Goal: Task Accomplishment & Management: Complete application form

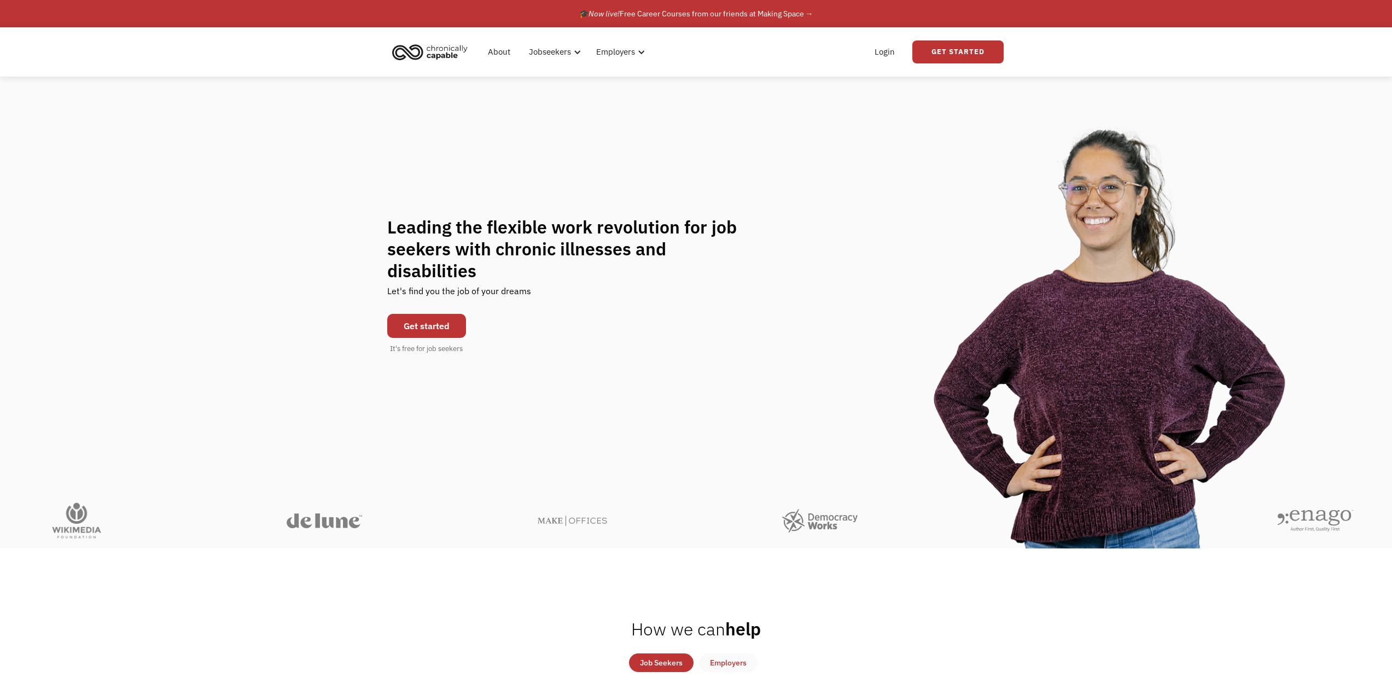
click at [446, 317] on link "Get started" at bounding box center [426, 326] width 79 height 24
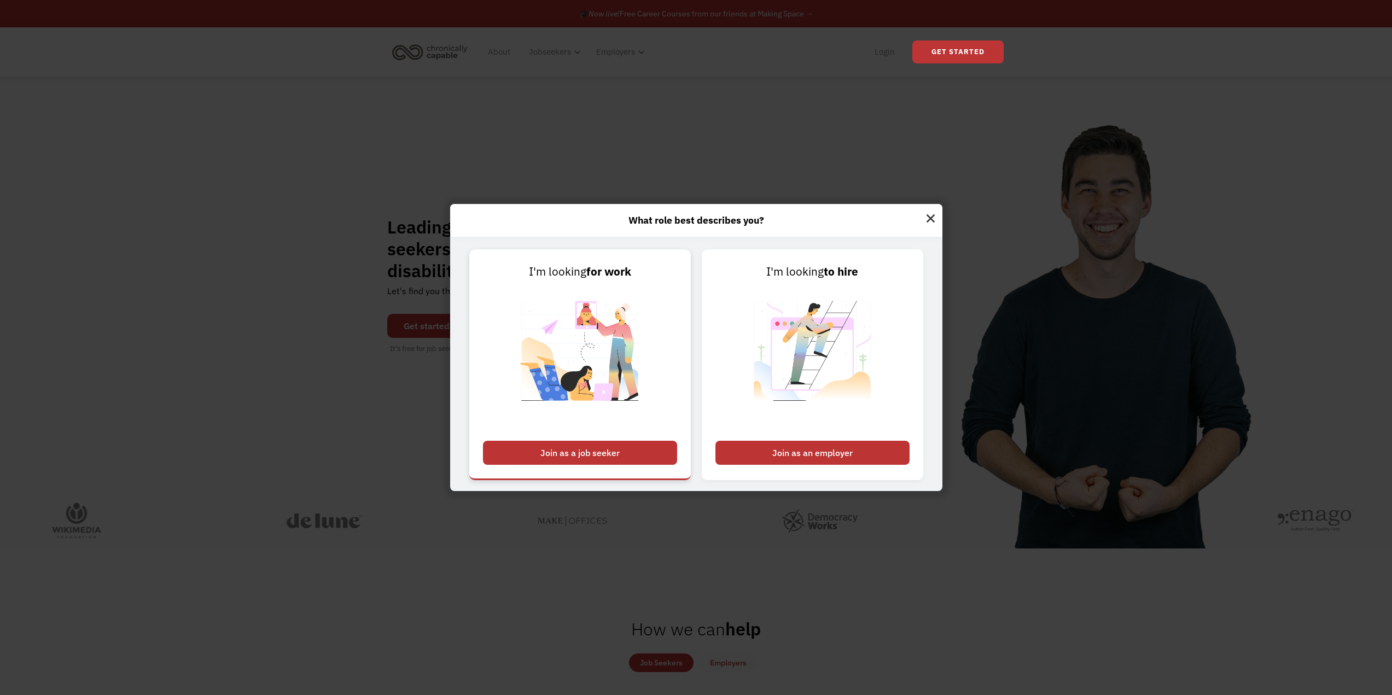
click at [608, 458] on div "Join as a job seeker" at bounding box center [580, 453] width 194 height 24
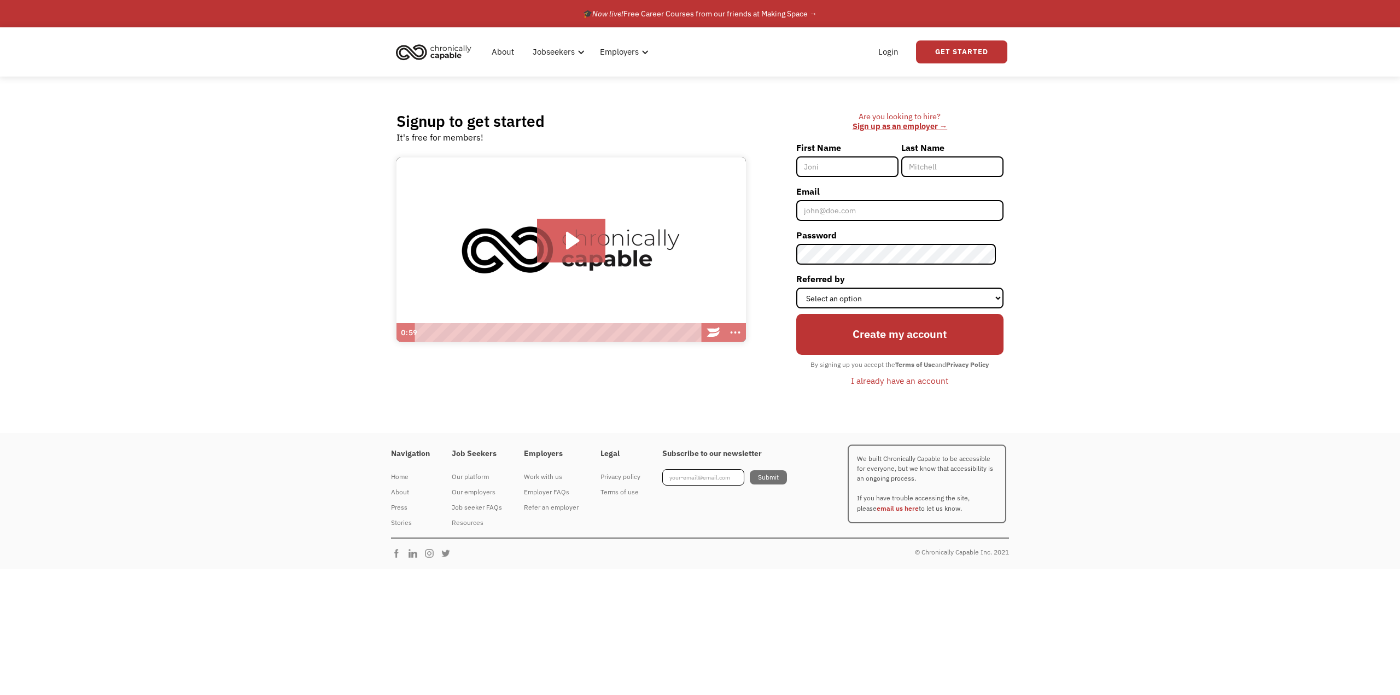
click at [860, 168] on input "First Name" at bounding box center [847, 166] width 102 height 21
type input "Melody"
type input "Vickman"
click at [847, 212] on input "Email" at bounding box center [899, 210] width 207 height 21
click at [855, 215] on input "m.vickman@ol.com" at bounding box center [899, 210] width 207 height 21
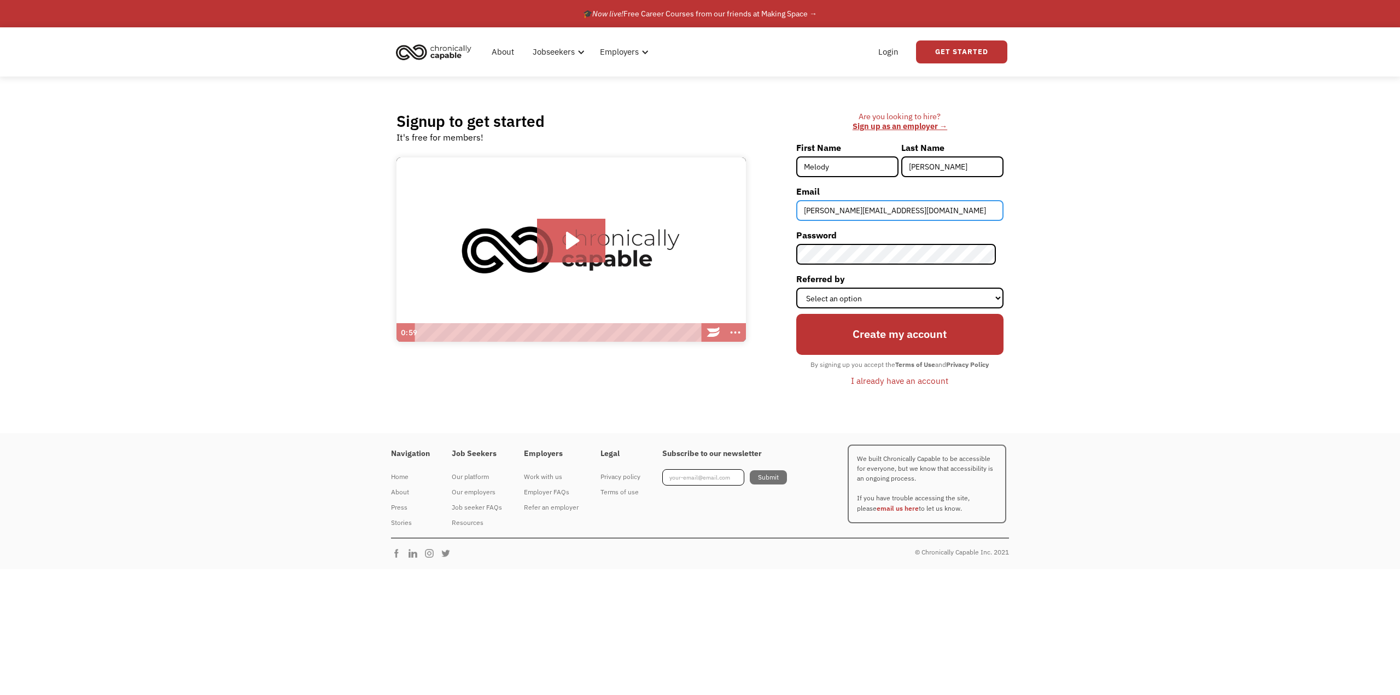
type input "[PERSON_NAME][EMAIL_ADDRESS][DOMAIN_NAME]"
drag, startPoint x: 1128, startPoint y: 208, endPoint x: 1078, endPoint y: 212, distance: 50.5
click at [1128, 208] on div "Signup to get started It's free for members! Click for sound @keyframes VOLUME_…" at bounding box center [700, 255] width 1400 height 357
click at [1088, 256] on div "Signup to get started It's free for members! Click for sound @keyframes VOLUME_…" at bounding box center [700, 255] width 1400 height 357
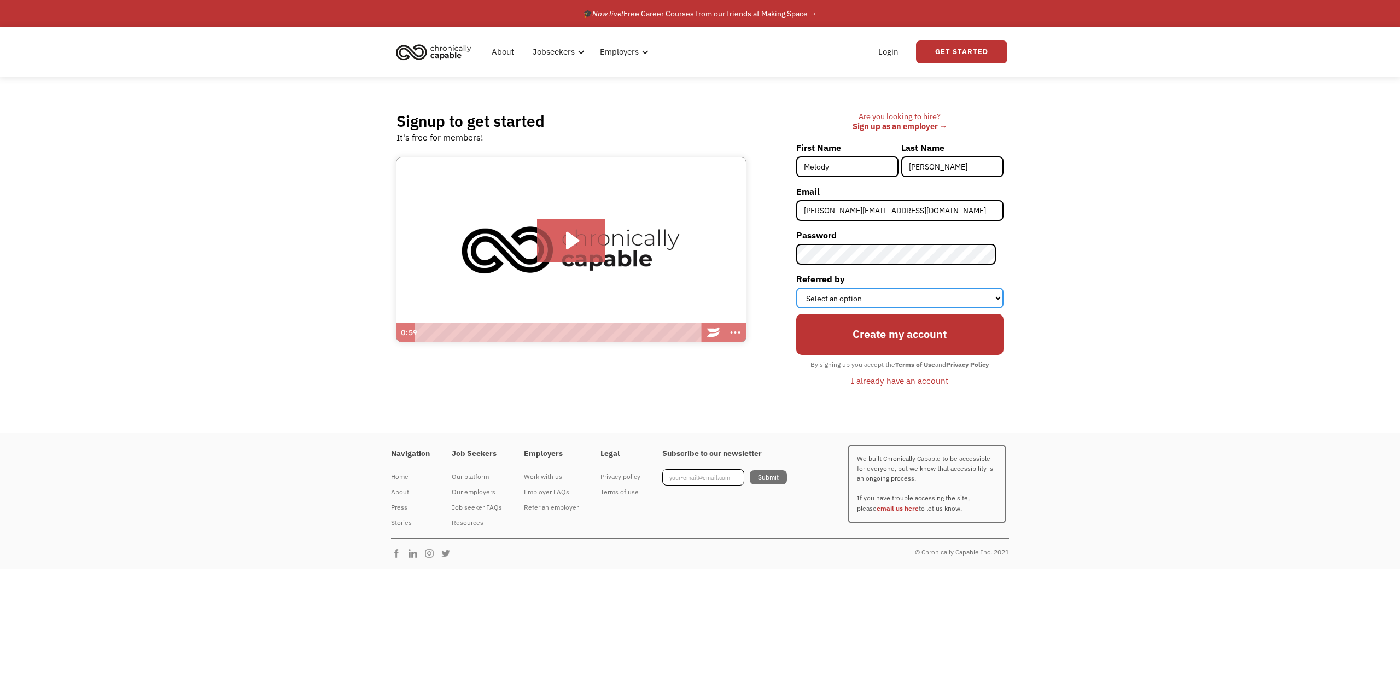
click at [869, 299] on select "Select an option Instagram Facebook Twitter Search Engine News Article Word of …" at bounding box center [899, 298] width 207 height 21
select select "Search Engine"
click at [803, 288] on select "Select an option Instagram Facebook Twitter Search Engine News Article Word of …" at bounding box center [899, 298] width 207 height 21
click at [901, 339] on input "Create my account" at bounding box center [899, 334] width 207 height 41
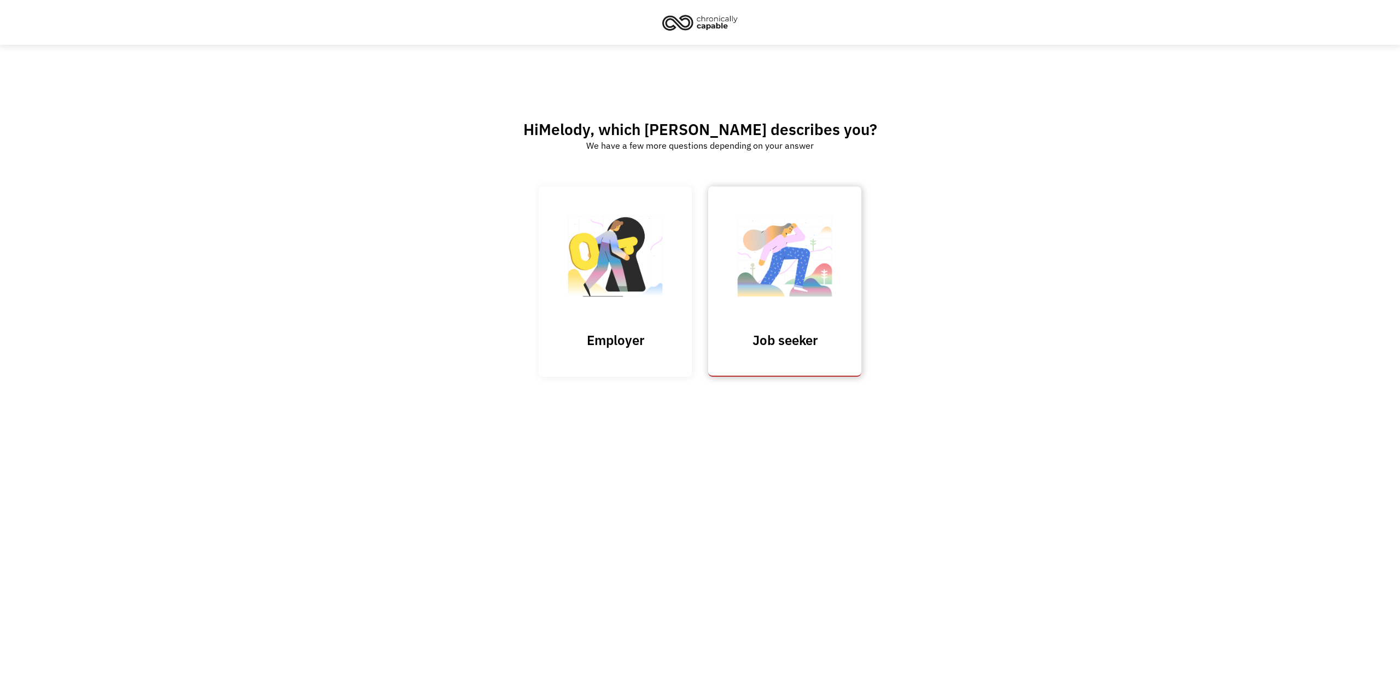
click at [822, 325] on link "Job seeker" at bounding box center [784, 281] width 153 height 190
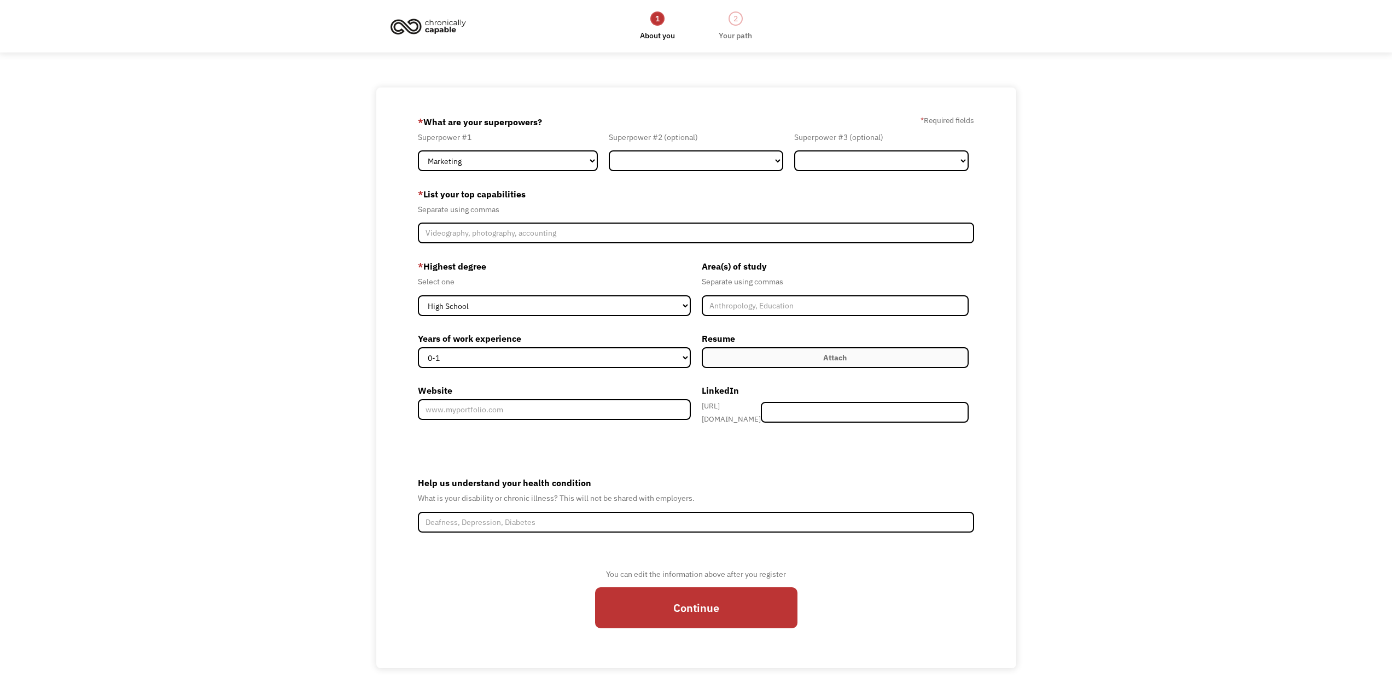
click at [1224, 245] on div "68dab1cbf19ac378513b620d m.vickman@aol.com Melody Vickman Search Engine * What …" at bounding box center [696, 377] width 1392 height 581
click at [662, 155] on select "Marketing Human Resources Finance Technology Operations Sales Industrial & Manu…" at bounding box center [696, 160] width 174 height 21
click at [541, 155] on select "Marketing Human Resources Finance Technology Operations Sales Industrial & Manu…" at bounding box center [508, 160] width 180 height 21
click at [668, 170] on select "Marketing Human Resources Finance Technology Operations Sales Industrial & Manu…" at bounding box center [696, 160] width 174 height 21
select select "Customer Service"
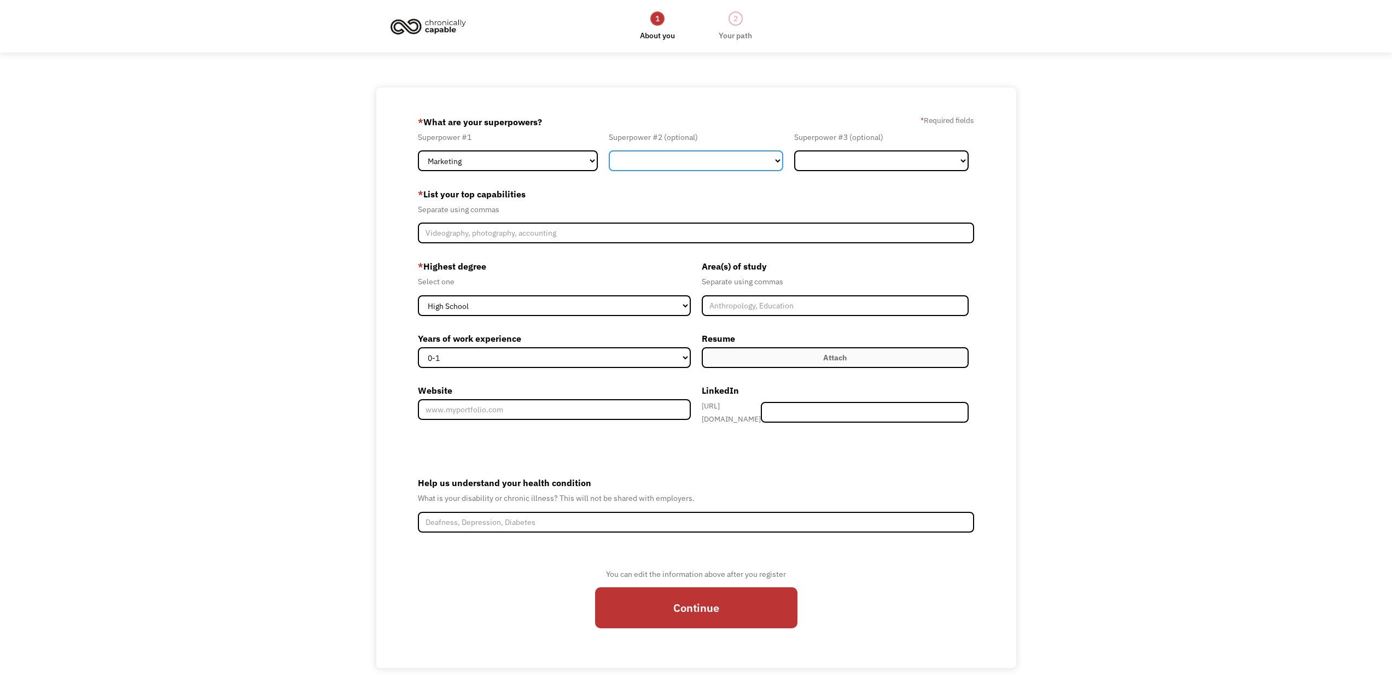
click at [609, 150] on select "Marketing Human Resources Finance Technology Operations Sales Industrial & Manu…" at bounding box center [696, 160] width 174 height 21
click at [850, 161] on select "Marketing Human Resources Finance Technology Operations Sales Industrial & Manu…" at bounding box center [881, 160] width 174 height 21
select select "Technology"
click at [794, 150] on select "Marketing Human Resources Finance Technology Operations Sales Industrial & Manu…" at bounding box center [881, 160] width 174 height 21
click at [1085, 247] on div "68dab1cbf19ac378513b620d m.vickman@aol.com Melody Vickman Search Engine * What …" at bounding box center [696, 377] width 1392 height 581
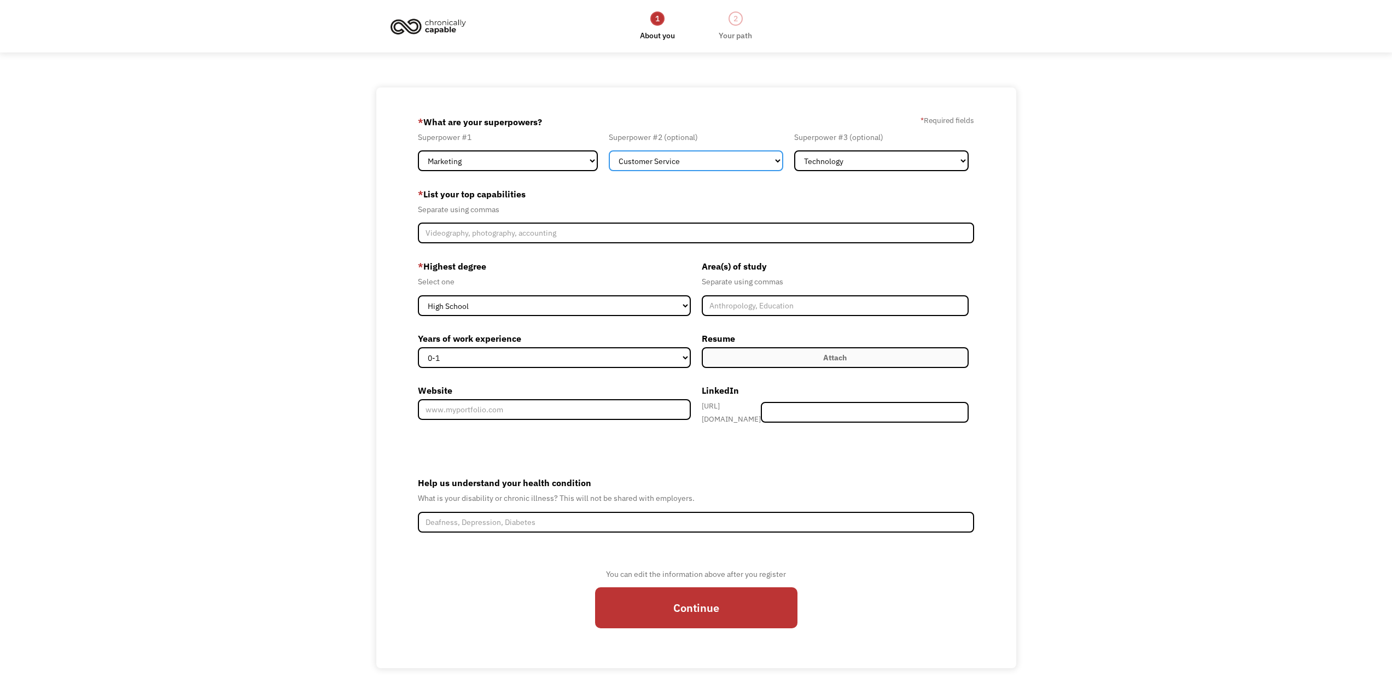
click at [662, 153] on select "Marketing Human Resources Finance Technology Operations Sales Industrial & Manu…" at bounding box center [696, 160] width 174 height 21
select select "Technology"
click at [609, 150] on select "Marketing Human Resources Finance Technology Operations Sales Industrial & Manu…" at bounding box center [696, 160] width 174 height 21
click at [866, 156] on select "Marketing Human Resources Finance Technology Operations Sales Industrial & Manu…" at bounding box center [881, 160] width 174 height 21
select select "Customer Service"
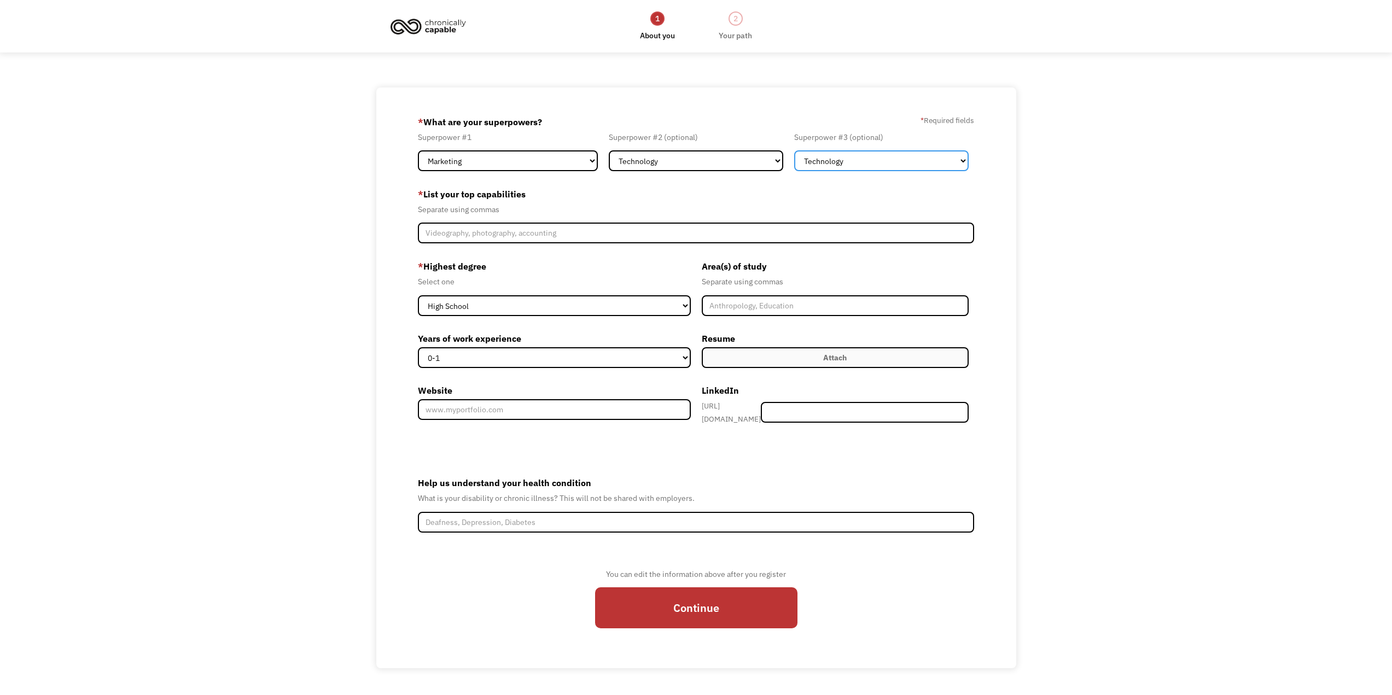
click at [794, 150] on select "Marketing Human Resources Finance Technology Operations Sales Industrial & Manu…" at bounding box center [881, 160] width 174 height 21
click at [1146, 307] on div "68dab1cbf19ac378513b620d m.vickman@aol.com Melody Vickman Search Engine * What …" at bounding box center [696, 377] width 1392 height 581
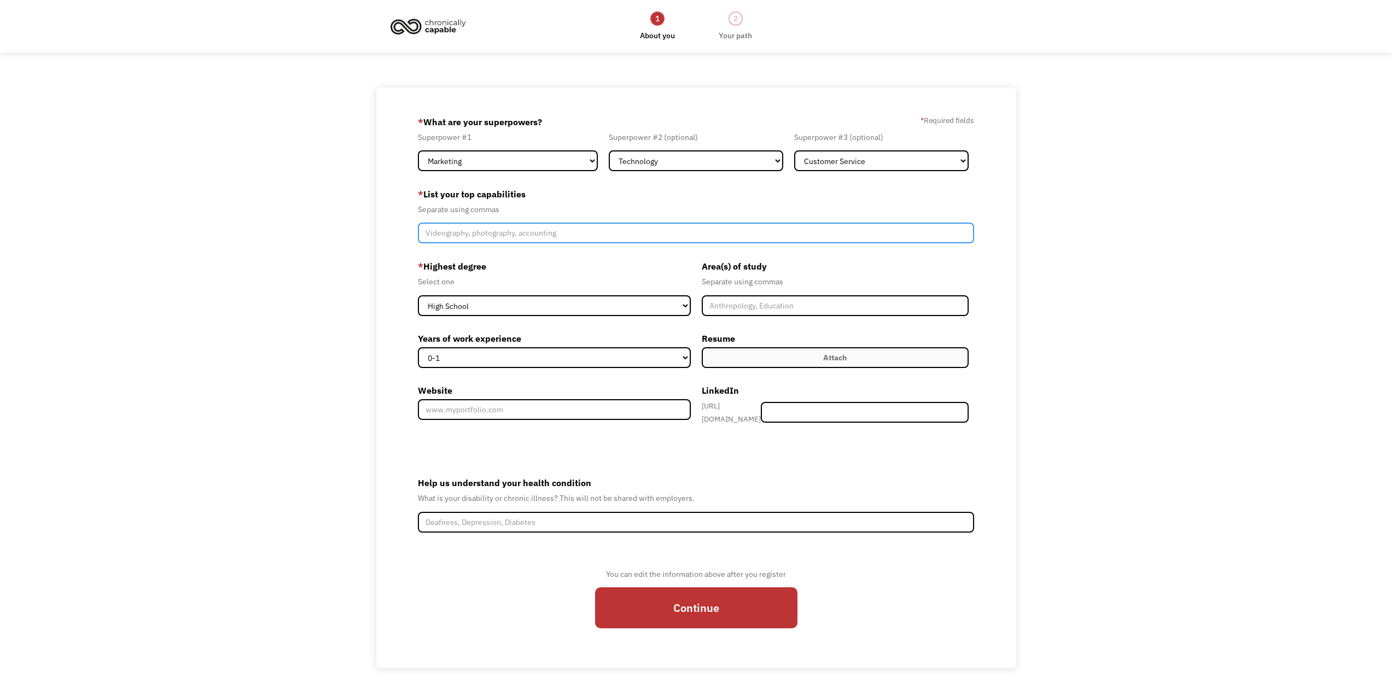
click at [505, 233] on input "Member-Create-Step1" at bounding box center [696, 233] width 556 height 21
type input "accounting, marketing, CSS, HTML, customer service, excel, data entry, operatio…"
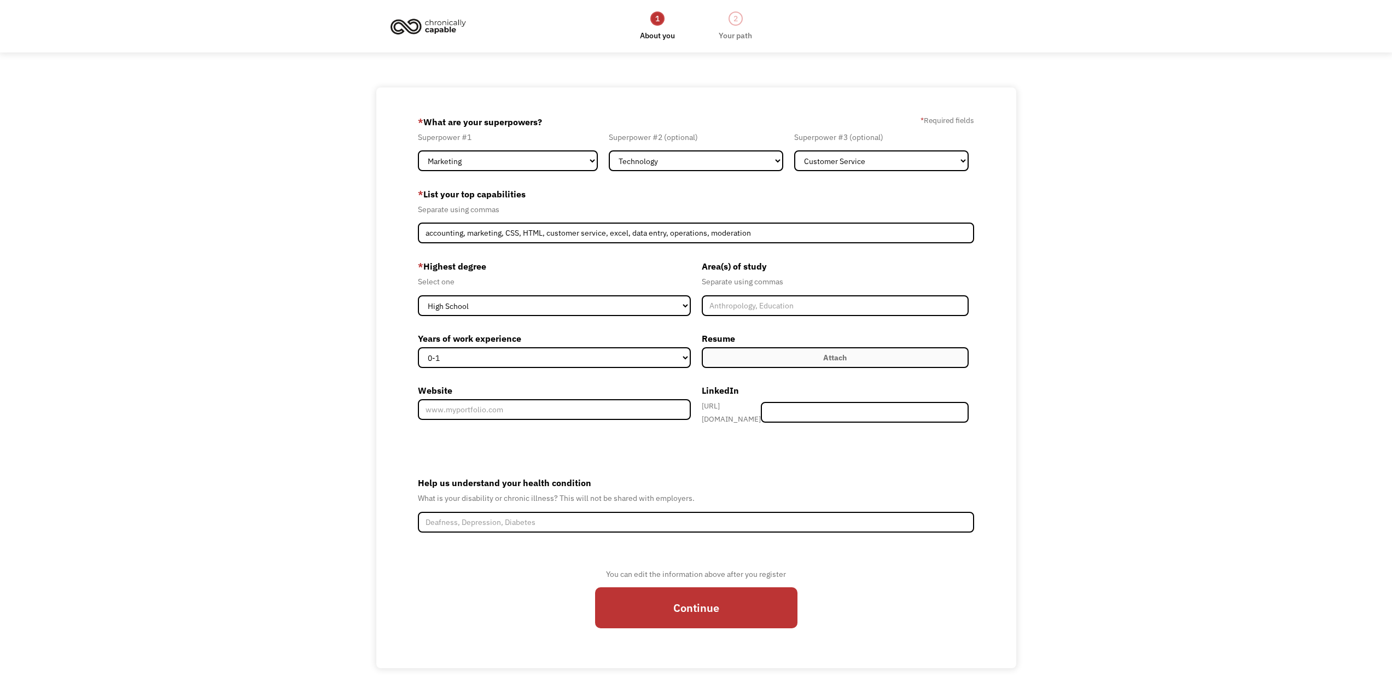
click at [1230, 302] on div "68dab1cbf19ac378513b620d m.vickman@aol.com Melody Vickman Search Engine * What …" at bounding box center [696, 377] width 1392 height 581
click at [1236, 335] on div "68dab1cbf19ac378513b620d m.vickman@aol.com Melody Vickman Search Engine * What …" at bounding box center [696, 375] width 1392 height 581
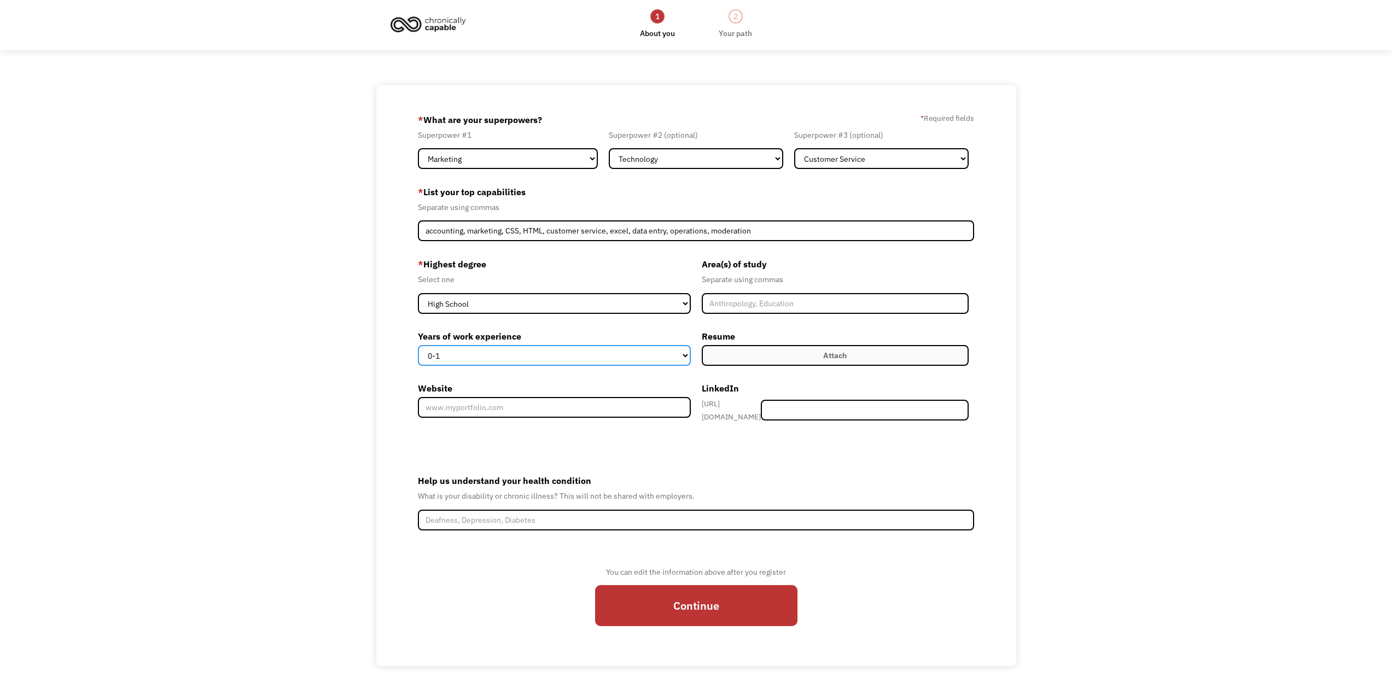
click at [483, 355] on select "0-1 2-4 5-10 11-15 15+" at bounding box center [554, 355] width 273 height 21
select select "5-10"
click at [418, 345] on select "0-1 2-4 5-10 11-15 15+" at bounding box center [554, 355] width 273 height 21
click at [1126, 361] on div "68dab1cbf19ac378513b620d m.vickman@aol.com Melody Vickman Search Engine * What …" at bounding box center [696, 375] width 1392 height 581
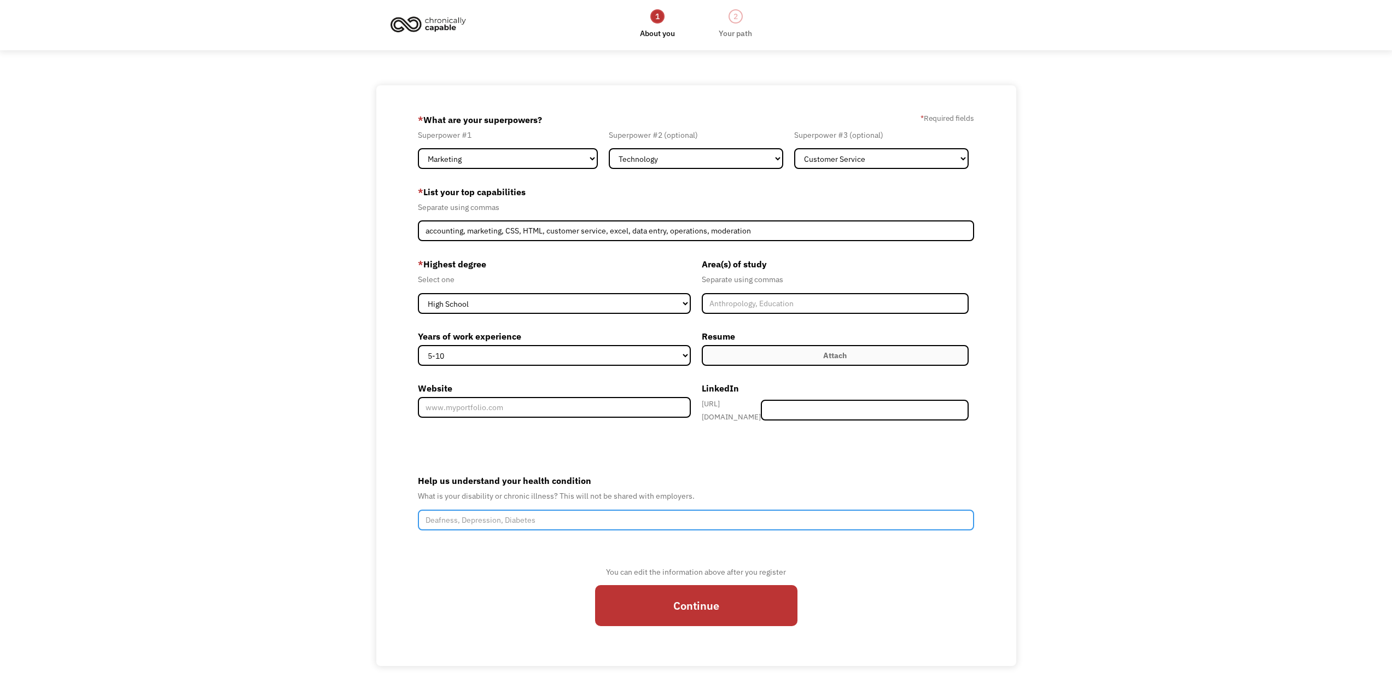
click at [489, 521] on input "Help us understand your health condition" at bounding box center [696, 520] width 556 height 21
type input "POTS, CFS/ME"
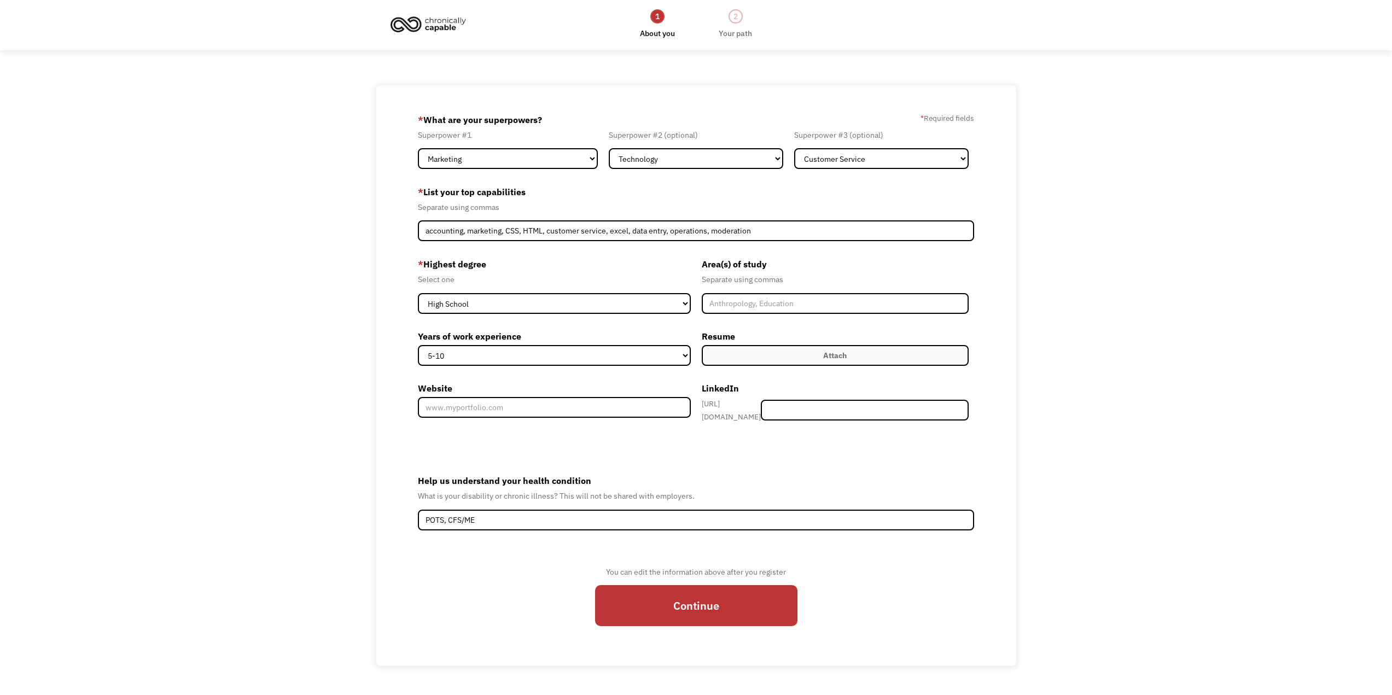
click at [441, 565] on div "You can edit the information above after you register Continue" at bounding box center [696, 602] width 556 height 75
click at [666, 591] on input "Continue" at bounding box center [696, 605] width 202 height 41
type input "Please wait..."
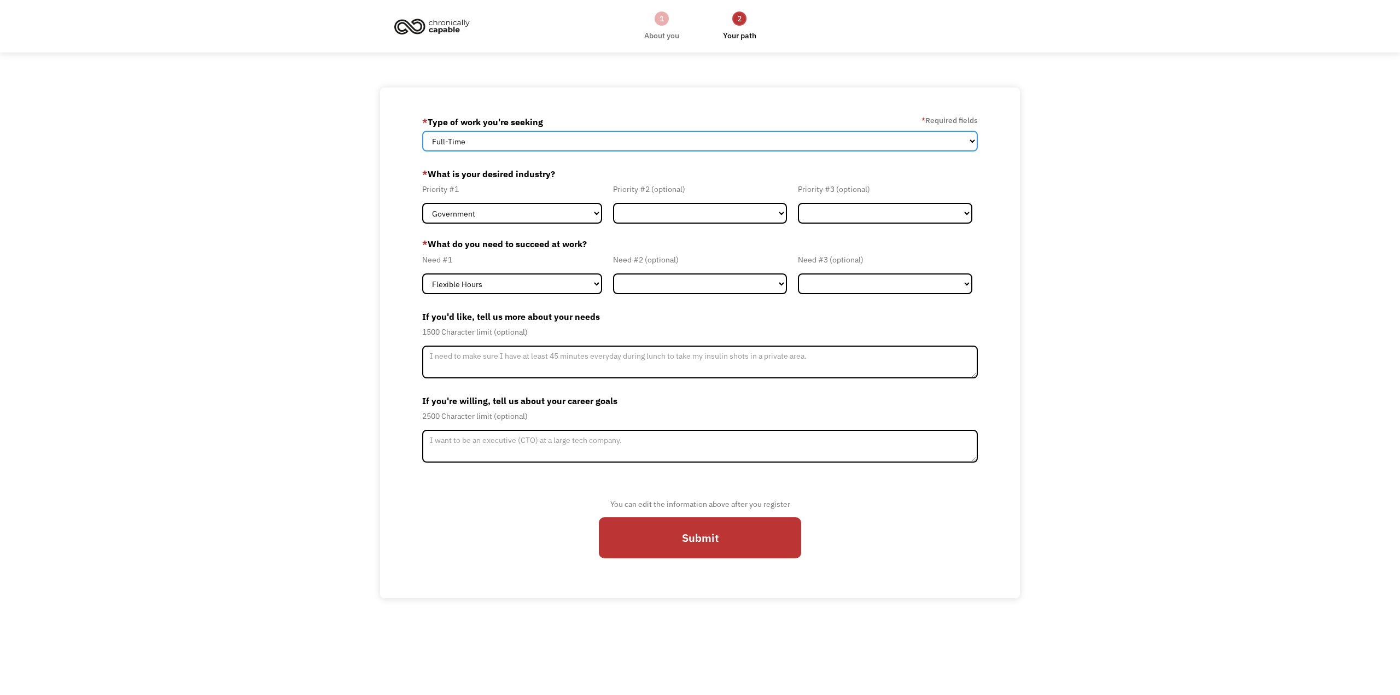
click at [467, 143] on select "Full-Time Part-Time Both Full-Time and Part-Time" at bounding box center [700, 141] width 556 height 21
select select "part-time"
click at [422, 131] on select "Full-Time Part-Time Both Full-Time and Part-Time" at bounding box center [700, 141] width 556 height 21
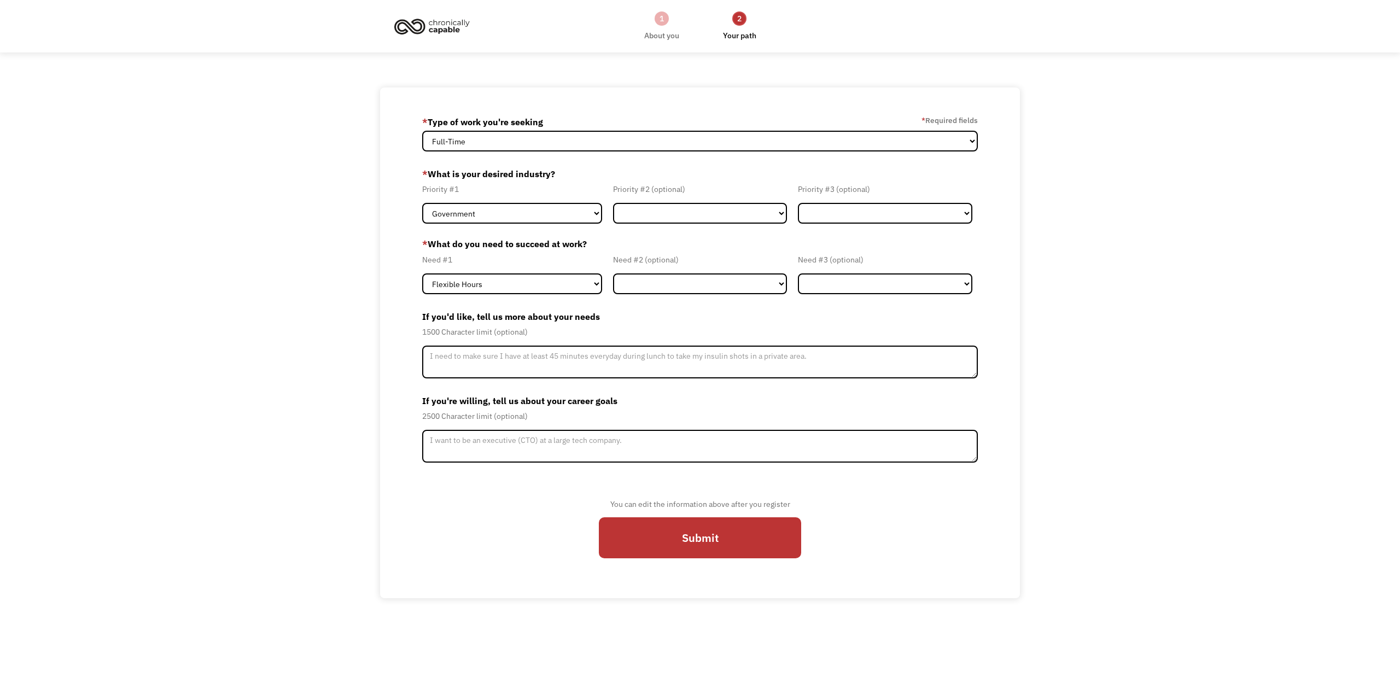
click at [402, 170] on div "68dab1cbf19ac378513b620d [PERSON_NAME][EMAIL_ADDRESS][DOMAIN_NAME] [PERSON_NAME…" at bounding box center [700, 342] width 640 height 511
click at [476, 209] on select "Government Finance & Insurance Health & Social Care Tech & Engineering Creative…" at bounding box center [512, 213] width 180 height 21
select select "Administrative"
click at [422, 203] on select "Government Finance & Insurance Health & Social Care Tech & Engineering Creative…" at bounding box center [512, 213] width 180 height 21
click at [694, 211] on select "Government Finance & Insurance Health & Social Care Tech & Engineering Creative…" at bounding box center [700, 213] width 174 height 21
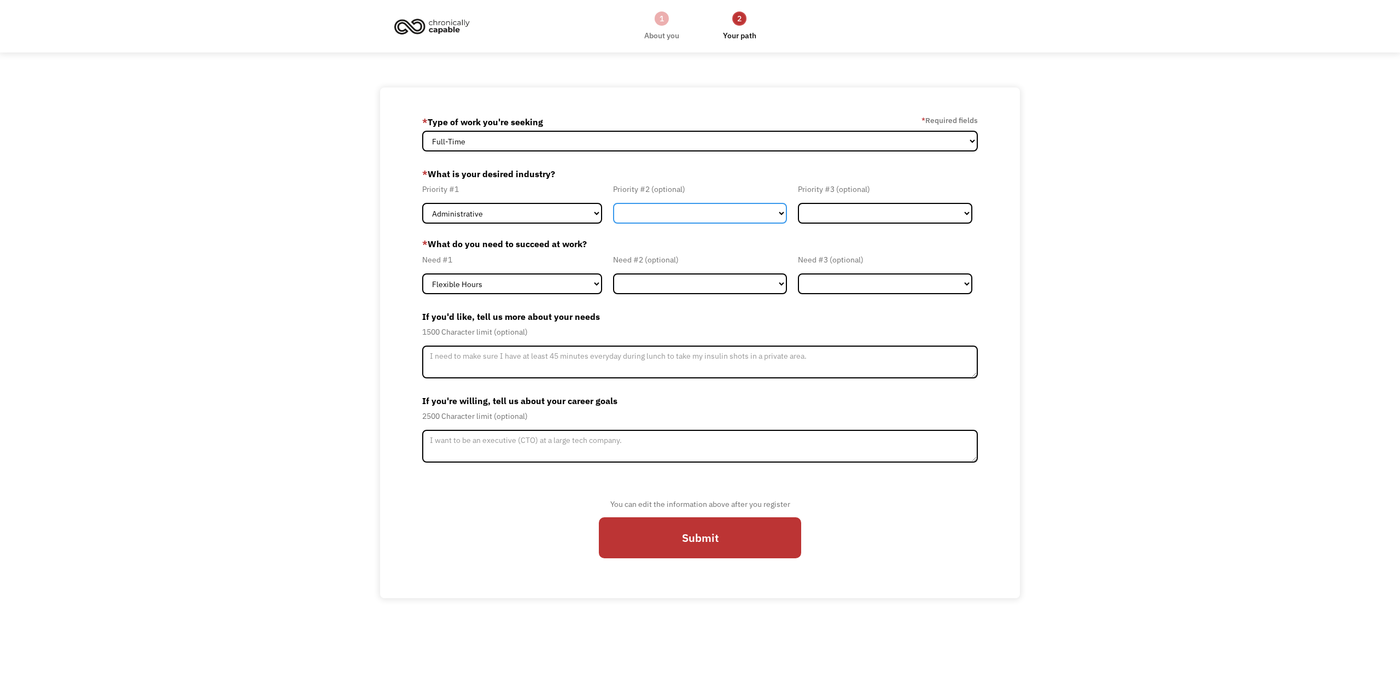
select select "Health & Social Care"
click at [613, 203] on select "Government Finance & Insurance Health & Social Care Tech & Engineering Creative…" at bounding box center [700, 213] width 174 height 21
click at [823, 209] on select "Government Finance & Insurance Health & Social Care Tech & Engineering Creative…" at bounding box center [885, 213] width 174 height 21
select select "Creative & Design"
click at [798, 203] on select "Government Finance & Insurance Health & Social Care Tech & Engineering Creative…" at bounding box center [885, 213] width 174 height 21
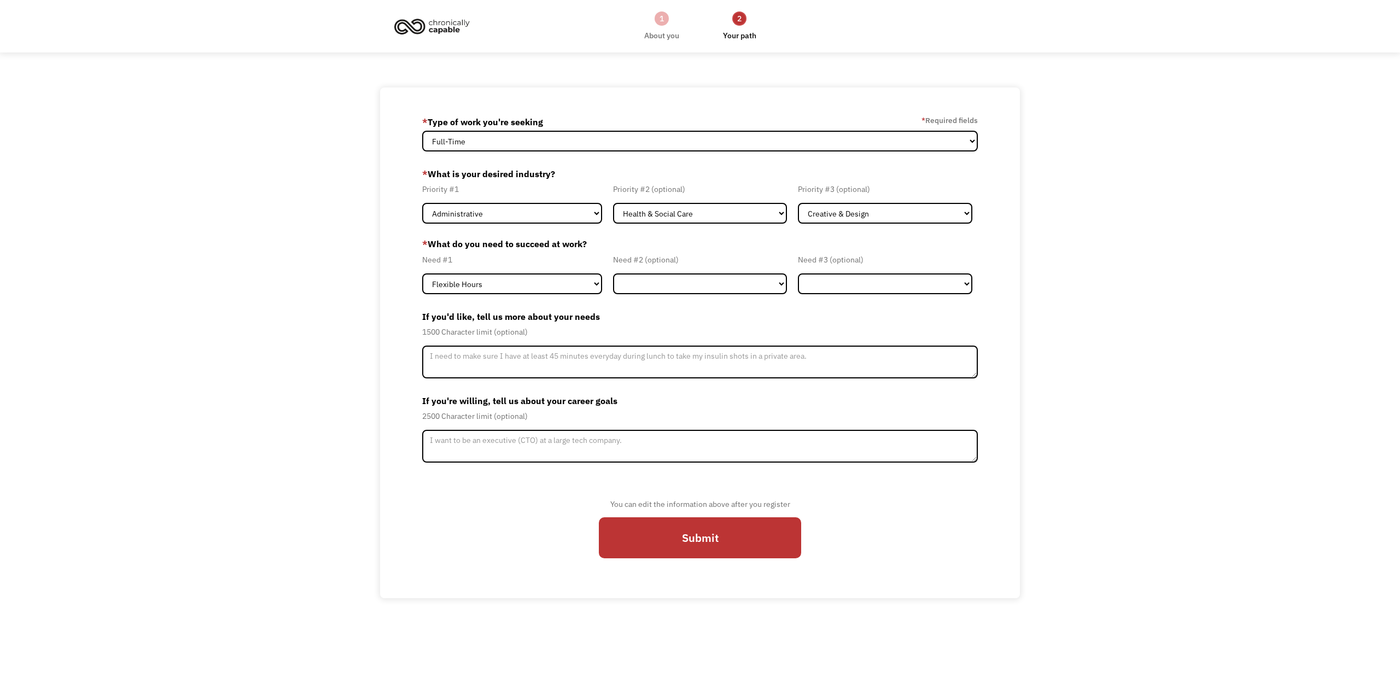
drag, startPoint x: 1076, startPoint y: 297, endPoint x: 1070, endPoint y: 299, distance: 6.8
click at [1075, 299] on div "68dab1cbf19ac378513b620d [PERSON_NAME][EMAIL_ADDRESS][DOMAIN_NAME] [PERSON_NAME…" at bounding box center [700, 342] width 1400 height 511
click at [646, 284] on select "Flexible Hours Remote Work Service Animal On-site Accommodations Visual Support…" at bounding box center [700, 283] width 174 height 21
select select "Remote Work"
click at [613, 273] on select "Flexible Hours Remote Work Service Animal On-site Accommodations Visual Support…" at bounding box center [700, 283] width 174 height 21
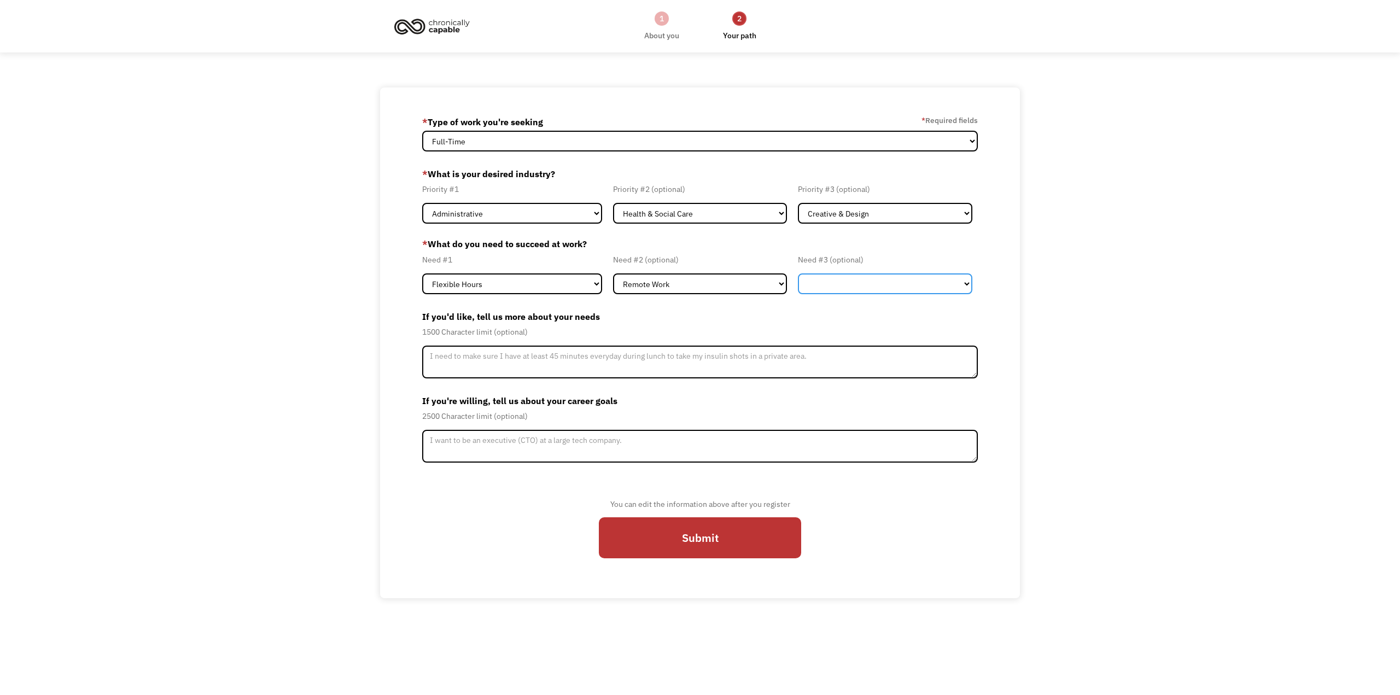
click at [862, 289] on select "Flexible Hours Remote Work Service Animal On-site Accommodations Visual Support…" at bounding box center [885, 283] width 174 height 21
select select "Service Animal"
click at [798, 273] on select "Flexible Hours Remote Work Service Animal On-site Accommodations Visual Support…" at bounding box center [885, 283] width 174 height 21
click at [1080, 318] on div "68dab1cbf19ac378513b620d [PERSON_NAME][EMAIL_ADDRESS][DOMAIN_NAME] [PERSON_NAME…" at bounding box center [700, 342] width 1400 height 511
click at [571, 381] on form "68dab1cbf19ac378513b620d [PERSON_NAME][EMAIL_ADDRESS][DOMAIN_NAME] [PERSON_NAME…" at bounding box center [700, 342] width 556 height 459
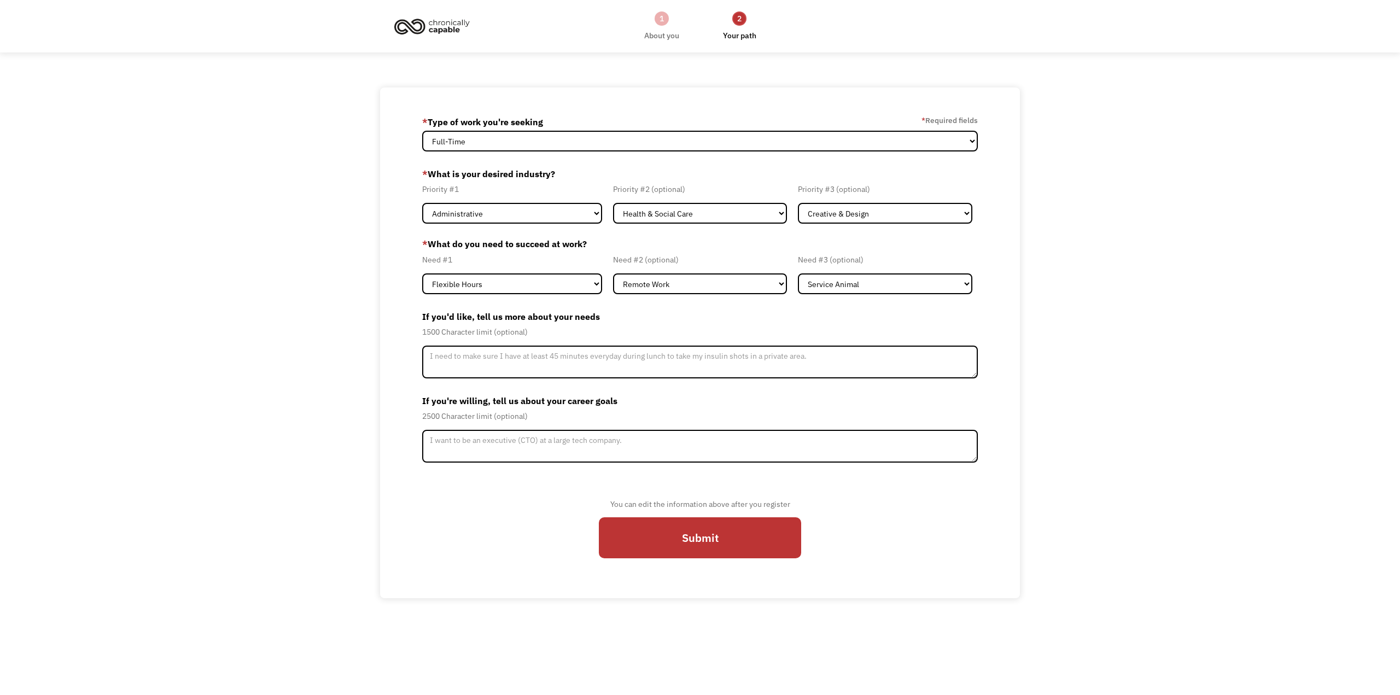
click at [441, 30] on img at bounding box center [432, 26] width 82 height 24
